Goal: Task Accomplishment & Management: Use online tool/utility

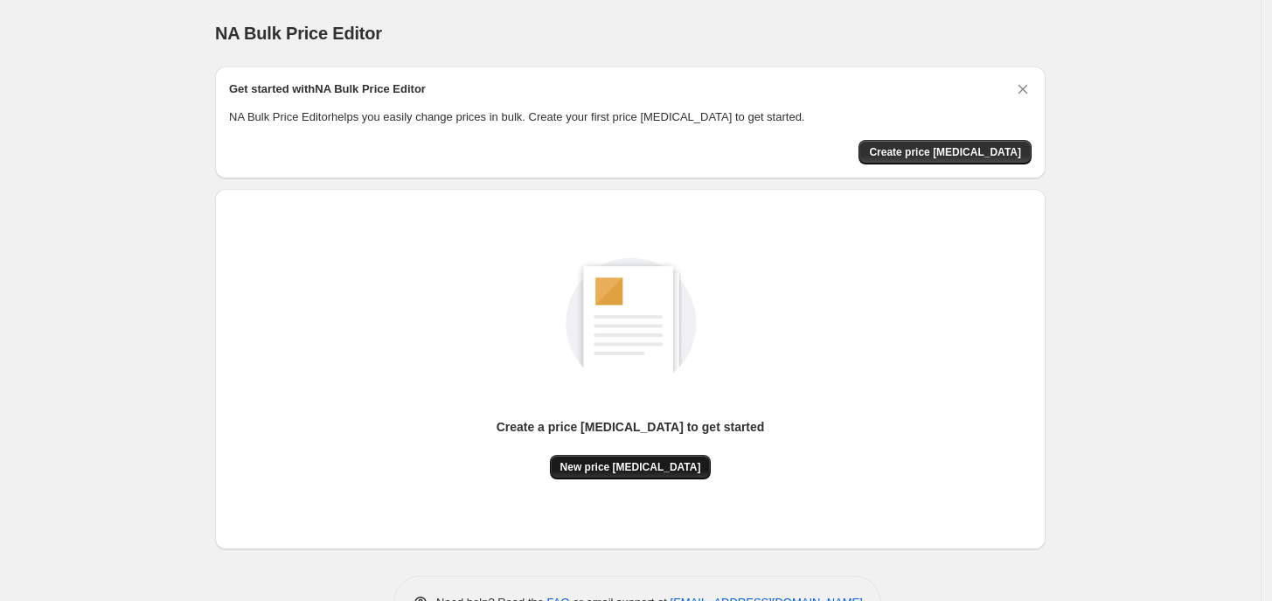
click at [657, 455] on button "New price [MEDICAL_DATA]" at bounding box center [631, 467] width 162 height 24
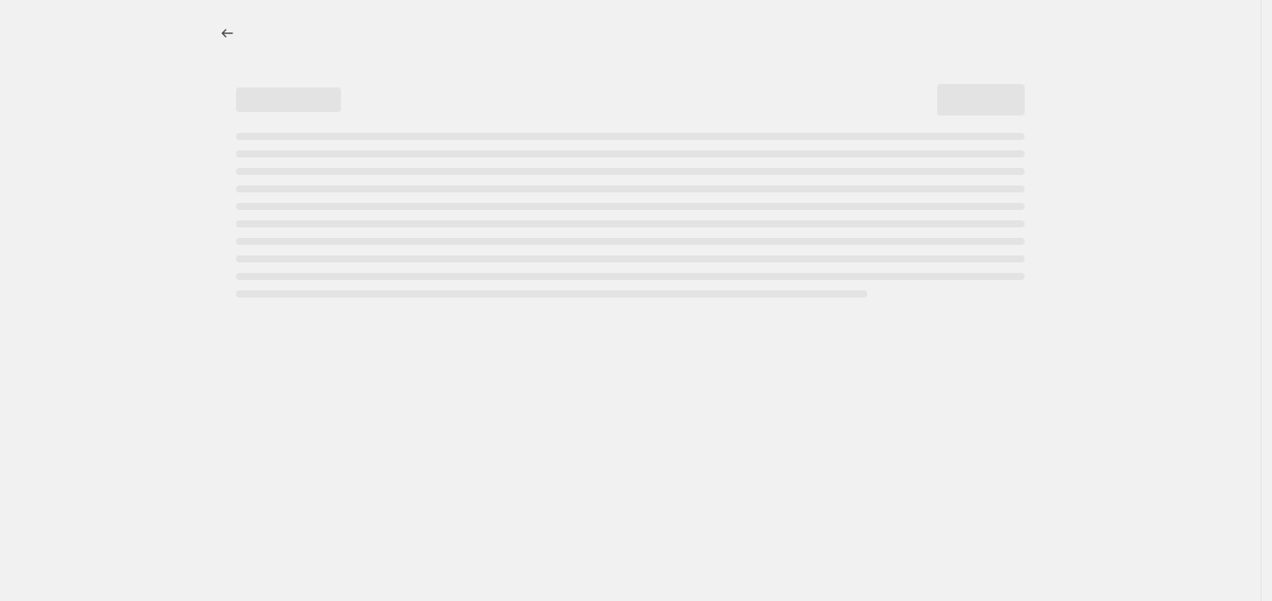
select select "percentage"
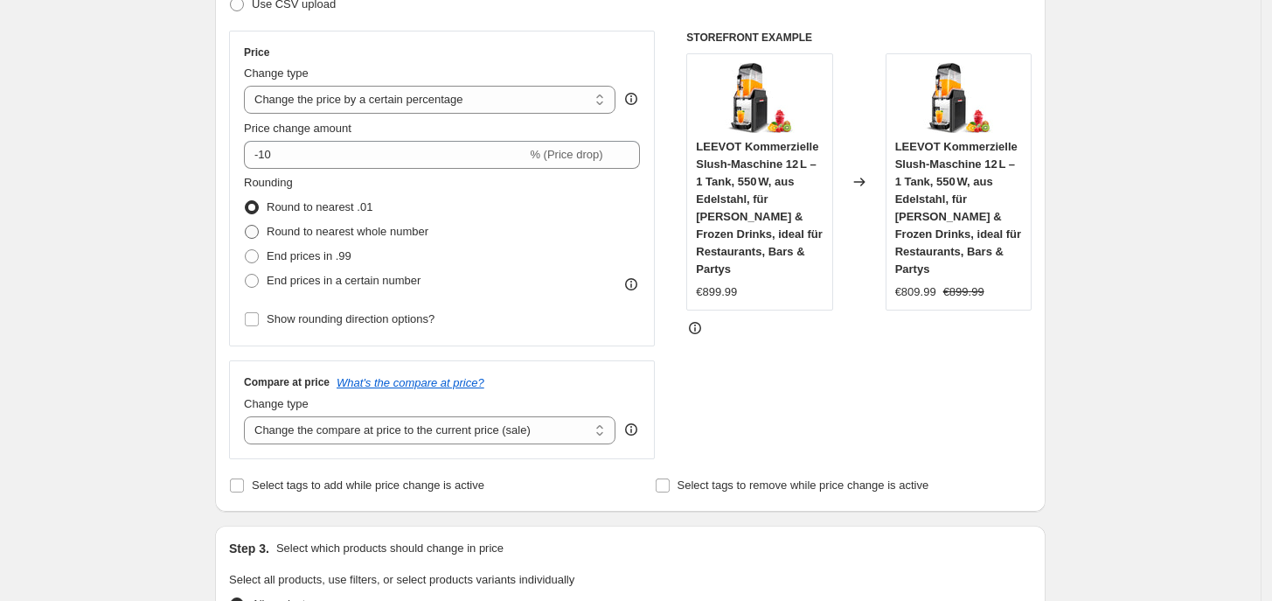
scroll to position [328, 0]
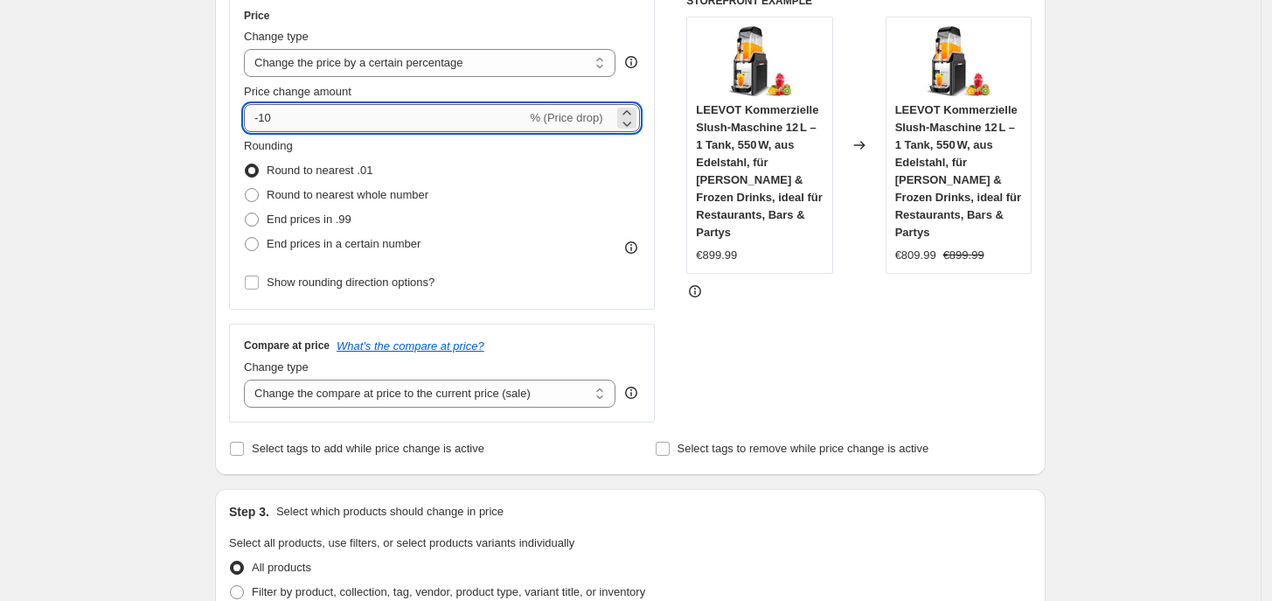
click at [386, 121] on input "-10" at bounding box center [385, 118] width 282 height 28
type input "-1"
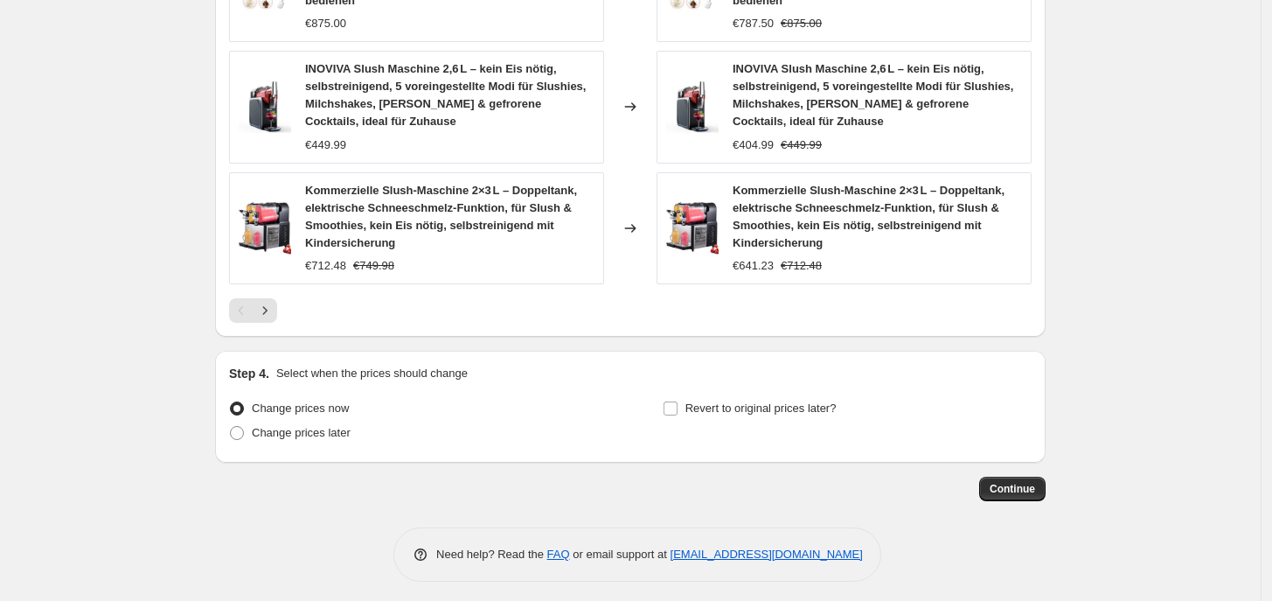
scroll to position [1318, 0]
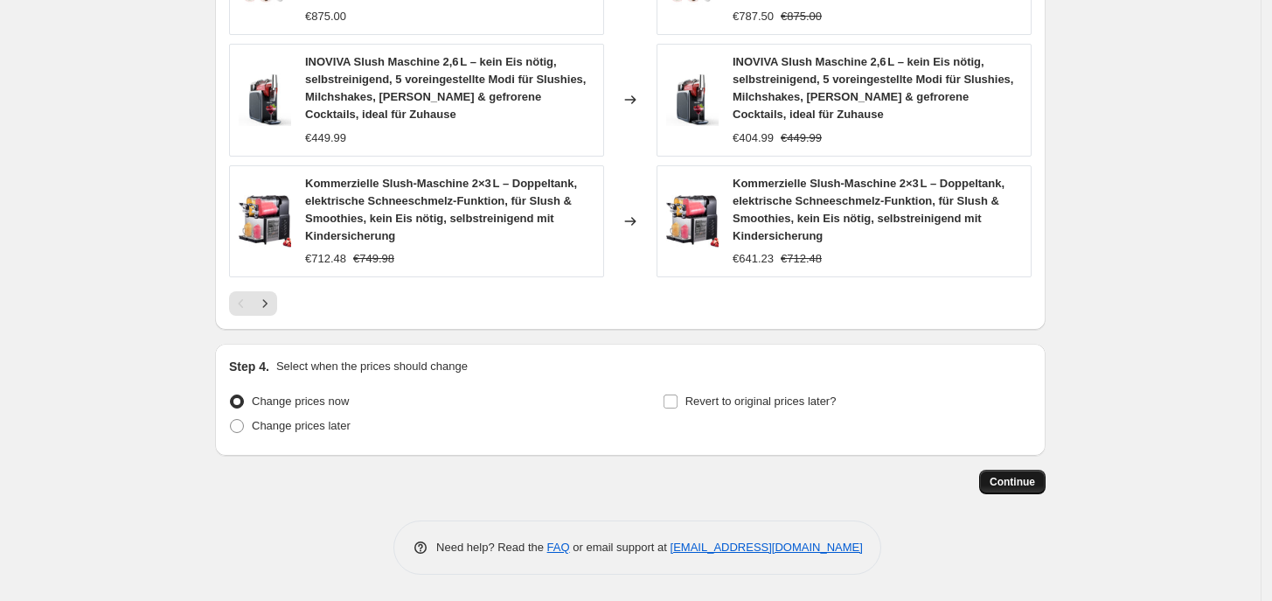
type input "-35"
click at [1034, 485] on span "Continue" at bounding box center [1012, 482] width 45 height 14
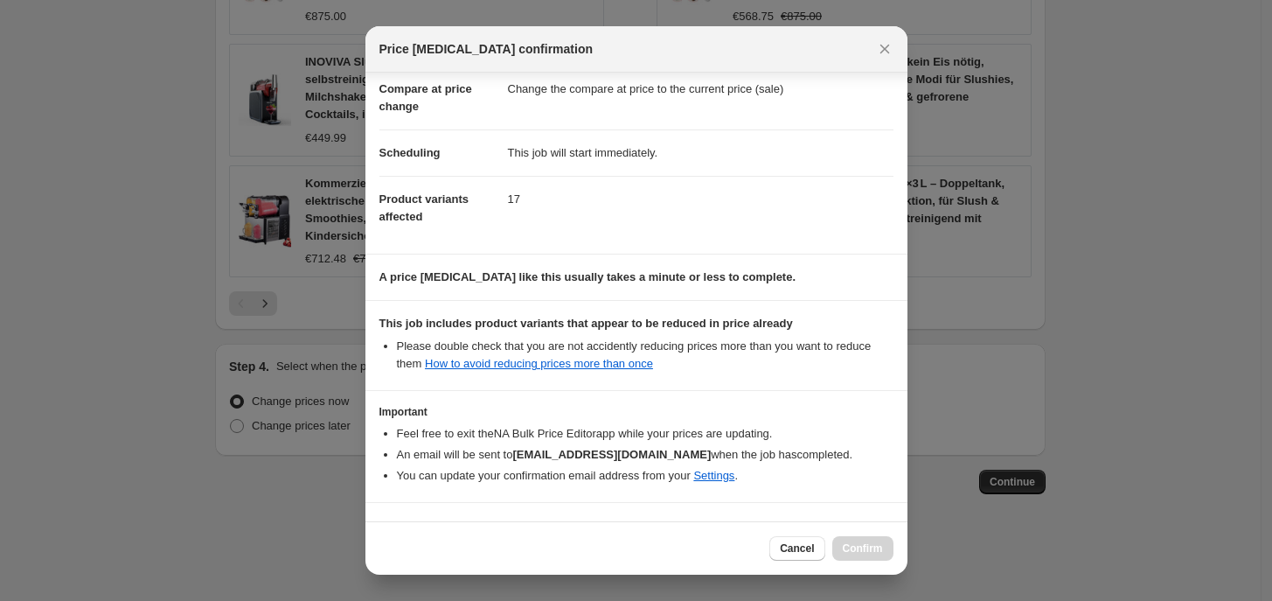
scroll to position [136, 0]
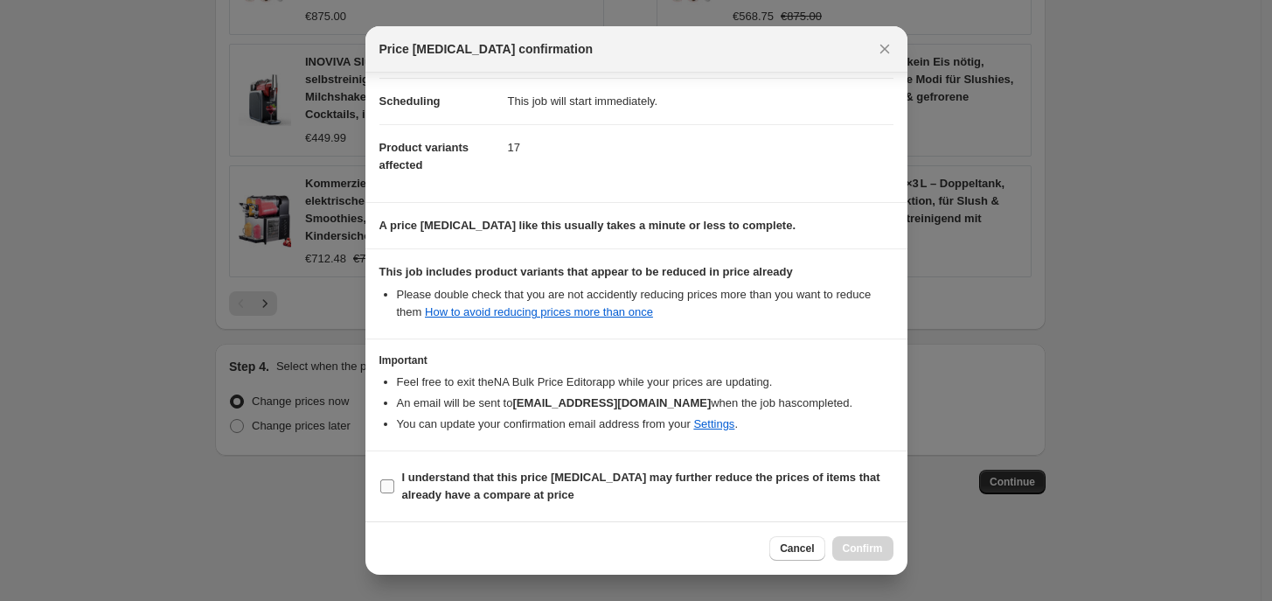
drag, startPoint x: 483, startPoint y: 493, endPoint x: 754, endPoint y: 493, distance: 271.0
click at [486, 492] on b "I understand that this price [MEDICAL_DATA] may further reduce the prices of it…" at bounding box center [641, 485] width 478 height 31
drag, startPoint x: 582, startPoint y: 511, endPoint x: 618, endPoint y: 502, distance: 36.9
click at [582, 509] on section "I understand that this price [MEDICAL_DATA] may further reduce the prices of it…" at bounding box center [636, 486] width 542 height 70
click at [535, 483] on b "I understand that this price [MEDICAL_DATA] may further reduce the prices of it…" at bounding box center [641, 485] width 478 height 31
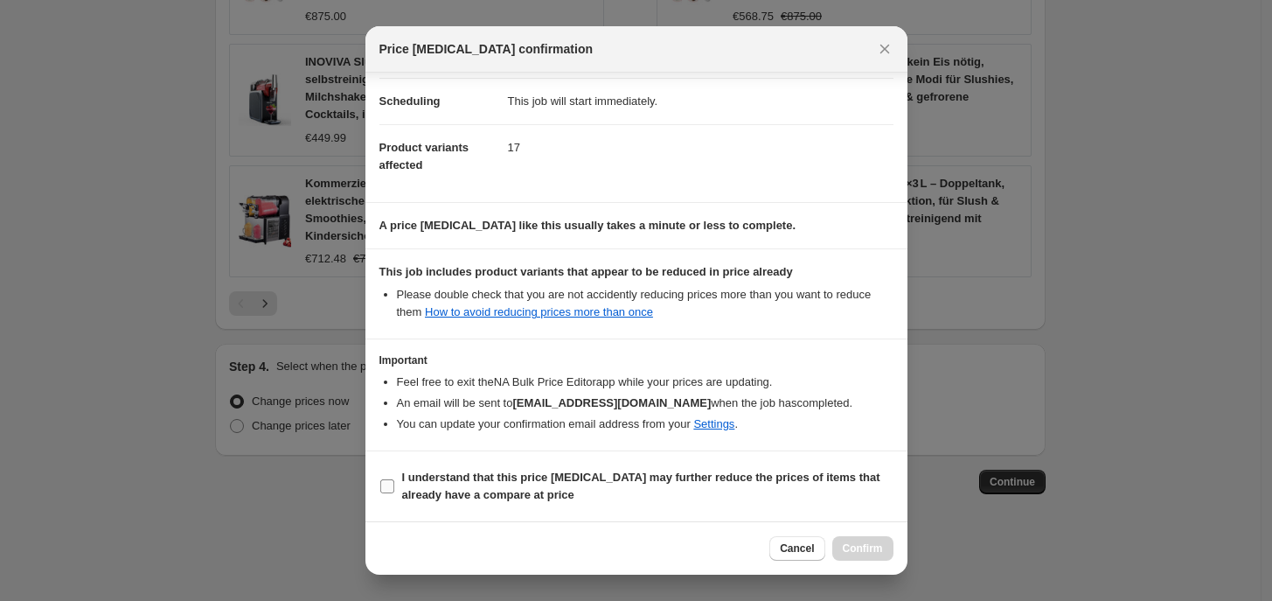
click at [394, 483] on input "I understand that this price [MEDICAL_DATA] may further reduce the prices of it…" at bounding box center [387, 486] width 14 height 14
checkbox input "true"
click at [861, 556] on button "Confirm" at bounding box center [862, 548] width 61 height 24
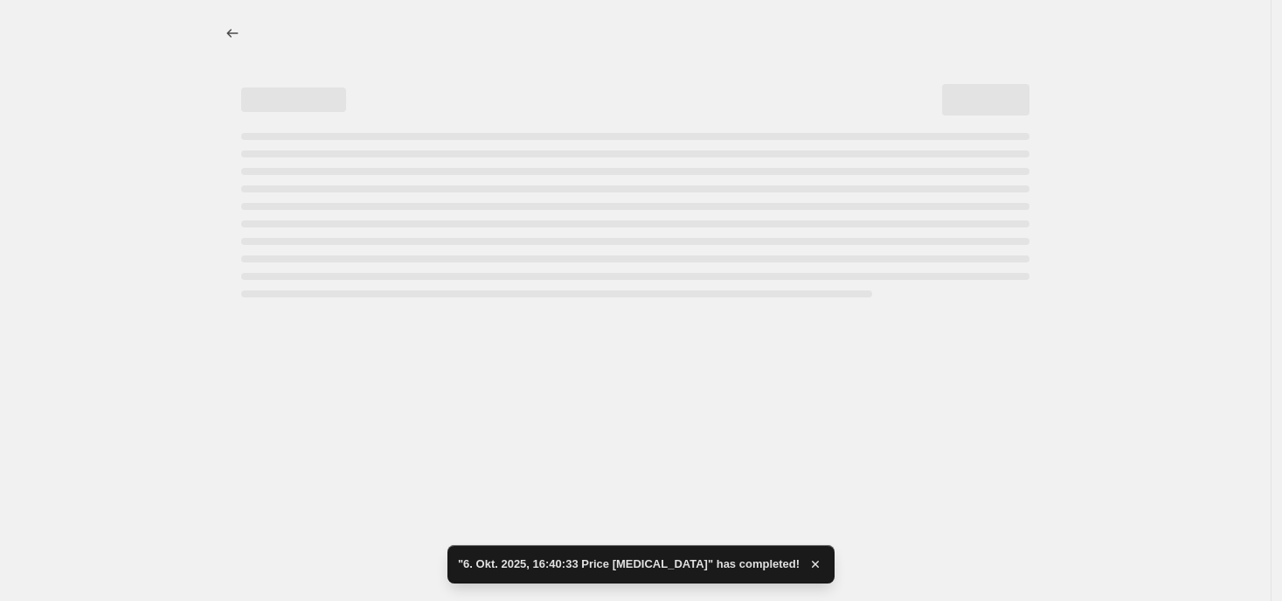
select select "percentage"
